Goal: Information Seeking & Learning: Learn about a topic

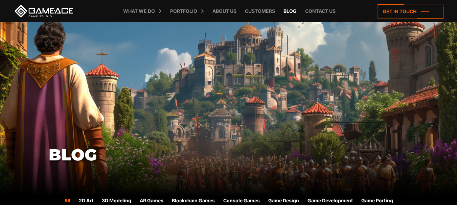
click at [290, 12] on link "Blog" at bounding box center [290, 11] width 20 height 22
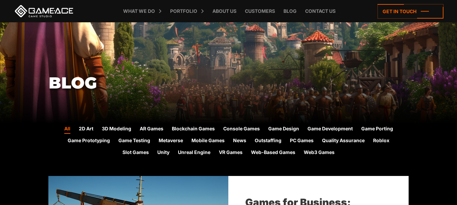
scroll to position [169, 0]
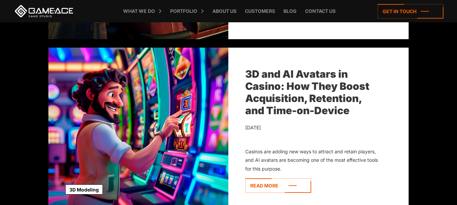
scroll to position [372, 0]
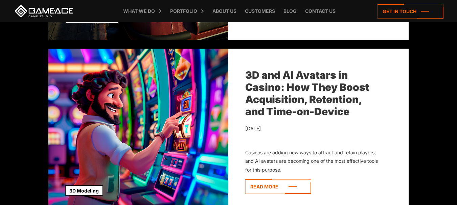
click at [271, 82] on link "3D and AI Avatars in Casino: How They Boost Acquisition, Retention, and Time-on…" at bounding box center [307, 93] width 124 height 49
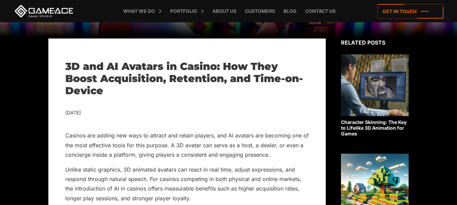
scroll to position [169, 0]
